Goal: Complete application form

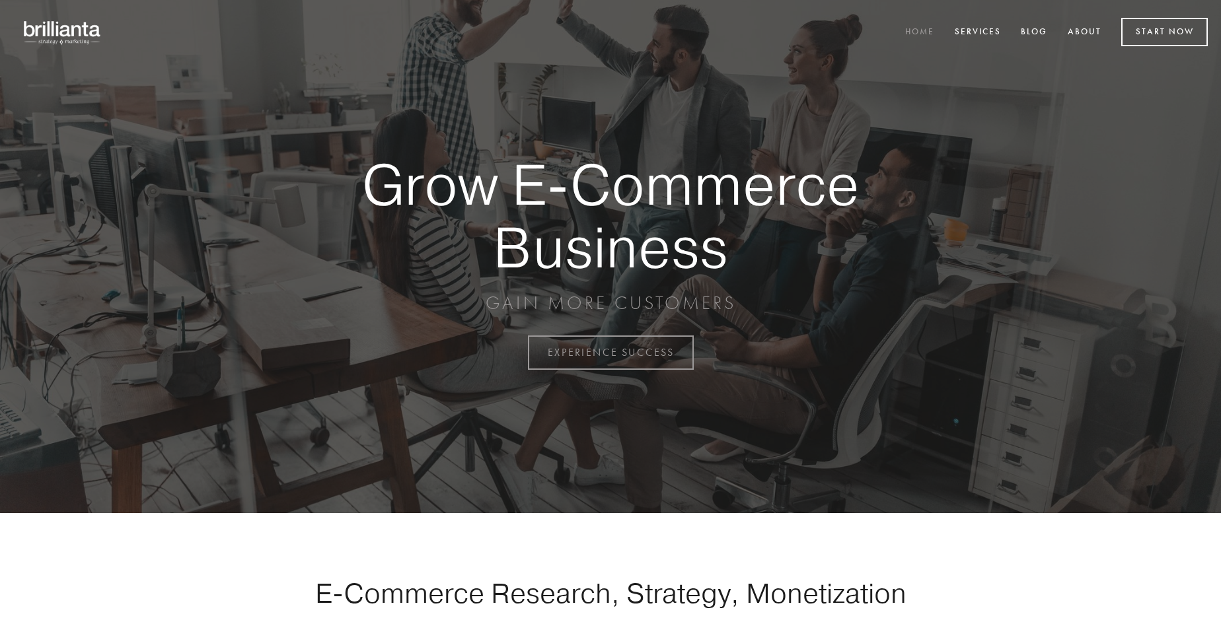
scroll to position [3463, 0]
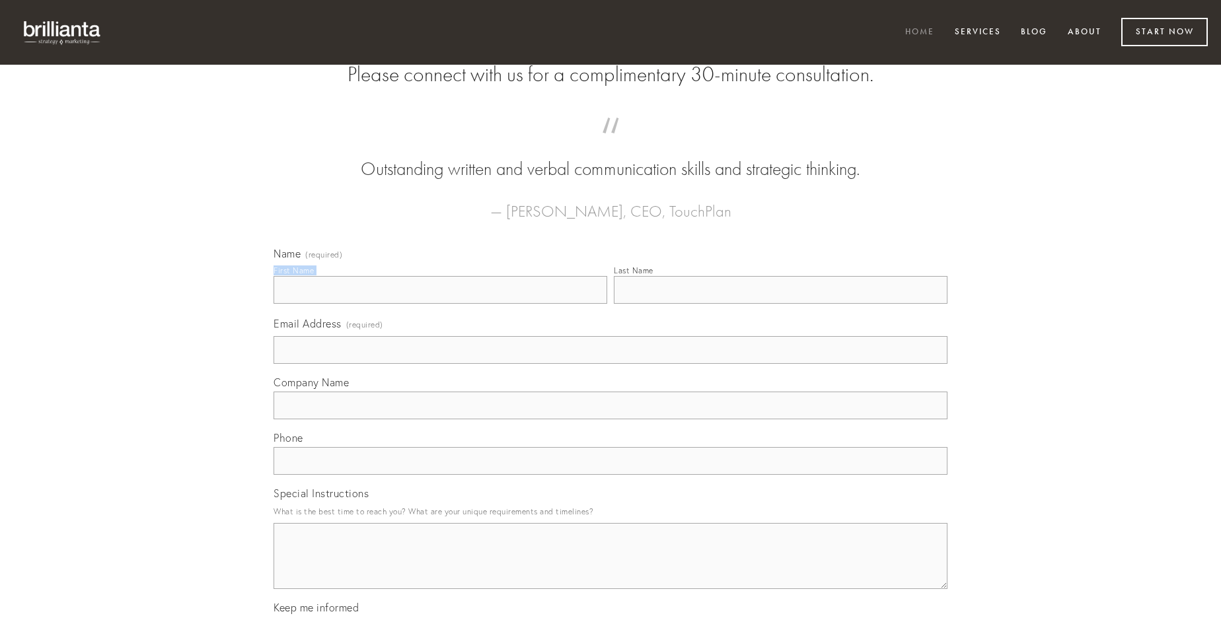
type input "[PERSON_NAME]"
click at [780, 304] on input "Last Name" at bounding box center [781, 290] width 334 height 28
type input "[PERSON_NAME]"
click at [610, 364] on input "Email Address (required)" at bounding box center [610, 350] width 674 height 28
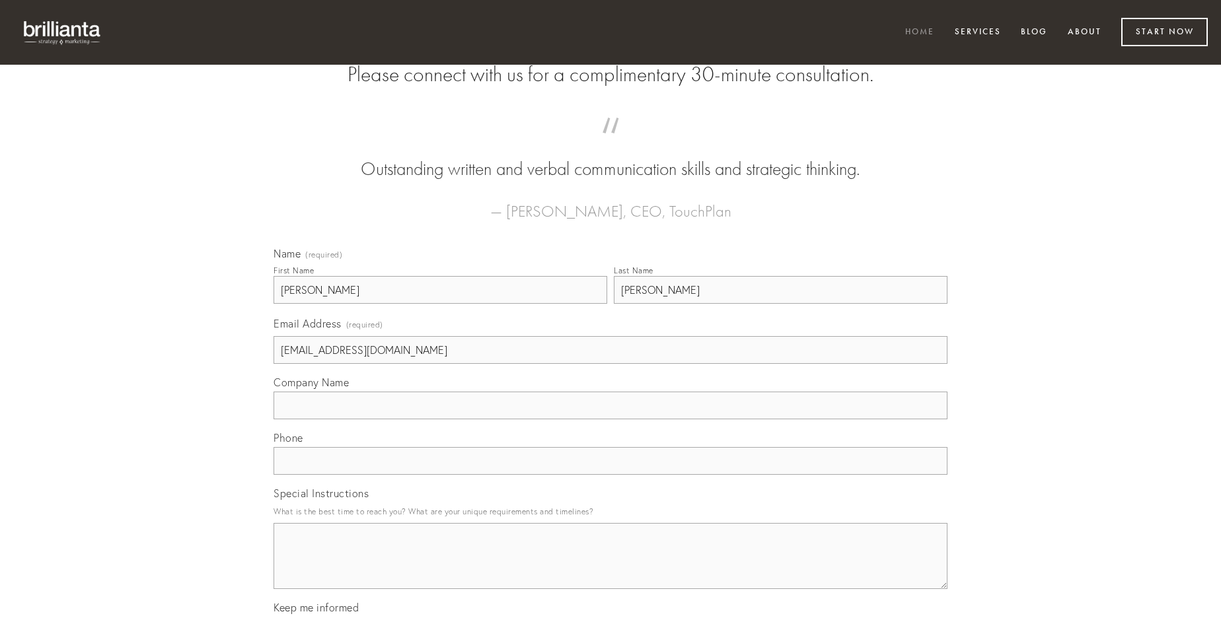
type input "[EMAIL_ADDRESS][DOMAIN_NAME]"
click at [610, 419] on input "Company Name" at bounding box center [610, 406] width 674 height 28
type input "stillicidium"
click at [610, 475] on input "text" at bounding box center [610, 461] width 674 height 28
click at [610, 568] on textarea "Special Instructions" at bounding box center [610, 556] width 674 height 66
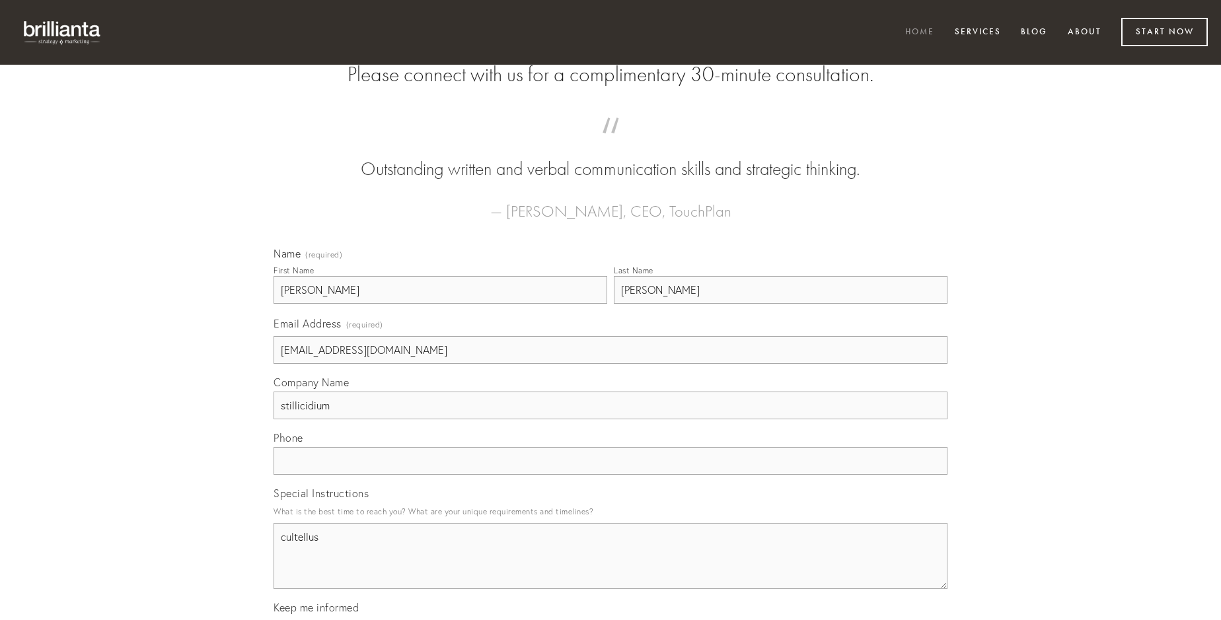
type textarea "cultellus"
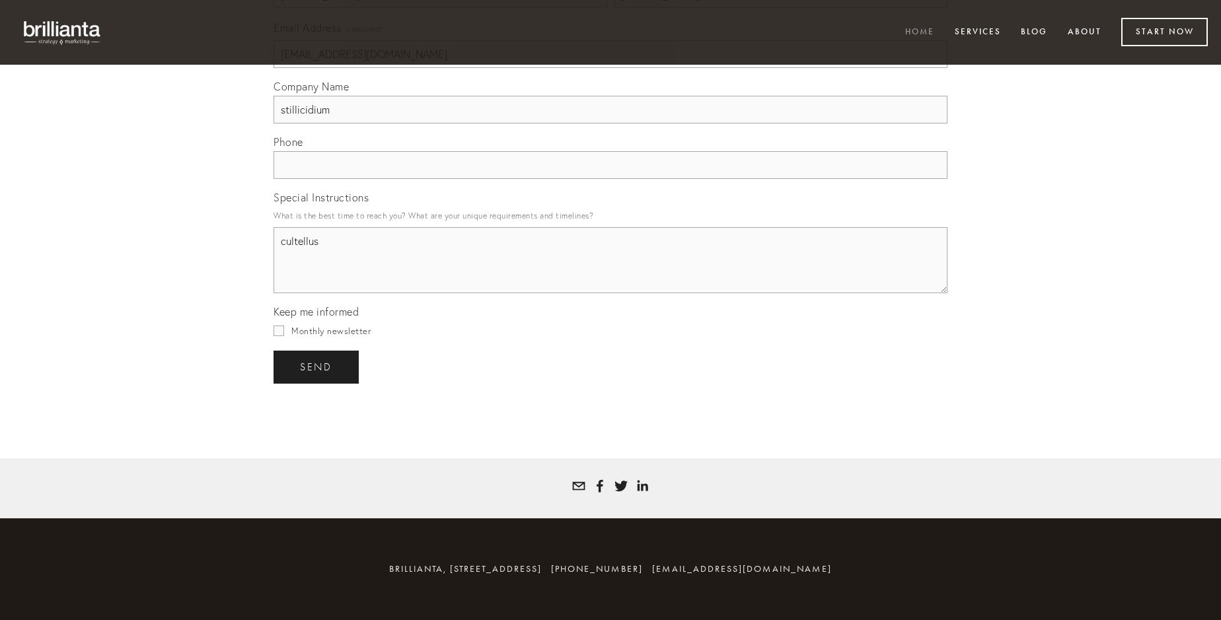
click at [317, 367] on span "send" at bounding box center [316, 367] width 32 height 12
